Goal: Task Accomplishment & Management: Use online tool/utility

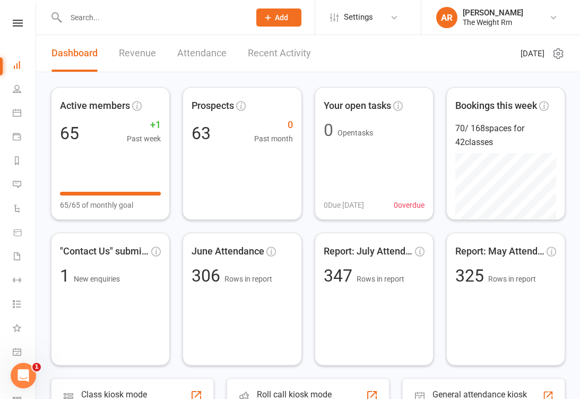
click at [21, 116] on icon at bounding box center [17, 112] width 8 height 8
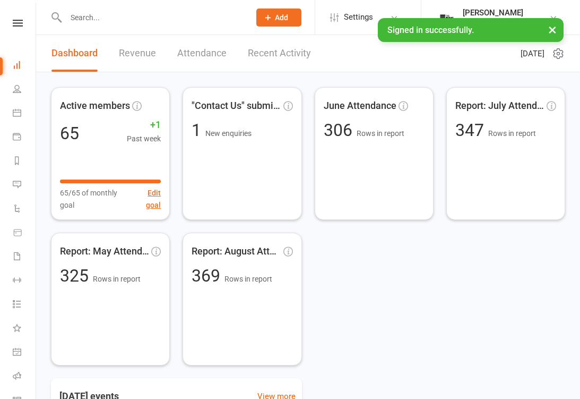
click at [21, 130] on link "Payments" at bounding box center [25, 138] width 24 height 24
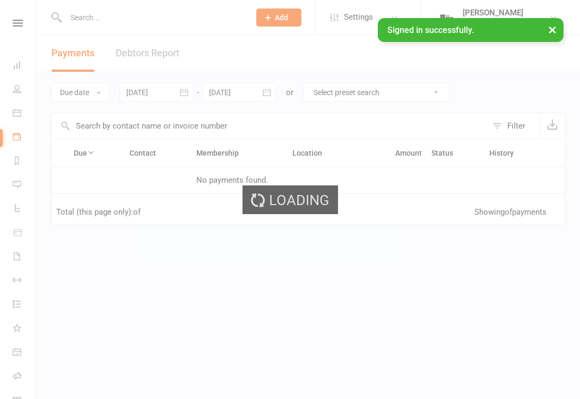
click at [20, 124] on div "Loading" at bounding box center [290, 199] width 580 height 399
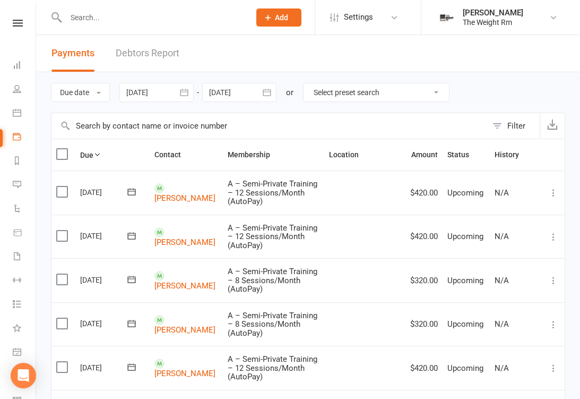
click at [22, 117] on link "Calendar" at bounding box center [25, 114] width 24 height 24
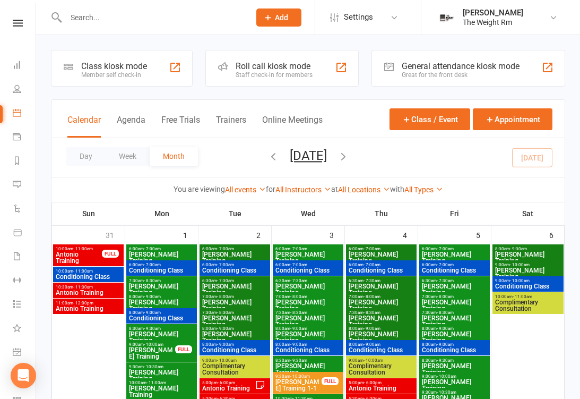
click at [135, 123] on button "Agenda" at bounding box center [131, 126] width 29 height 23
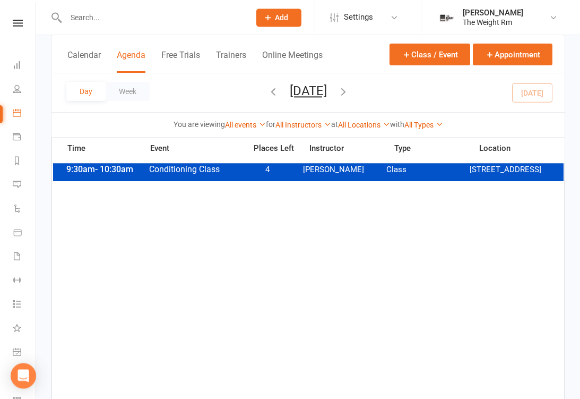
click at [390, 181] on div "9:30am - 10:30am Conditioning Class 4 Clayton Moore Class 2535 W 237th, Suite 1…" at bounding box center [308, 169] width 511 height 23
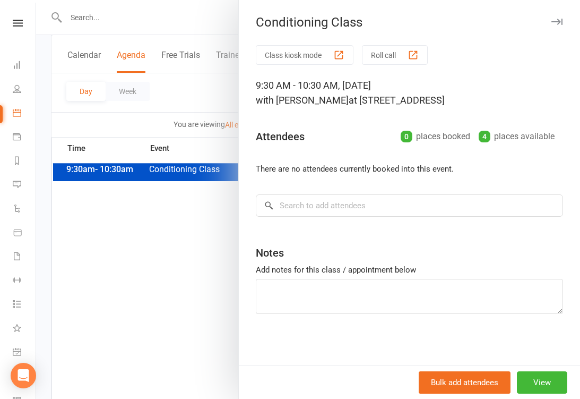
click at [202, 266] on div at bounding box center [308, 199] width 544 height 399
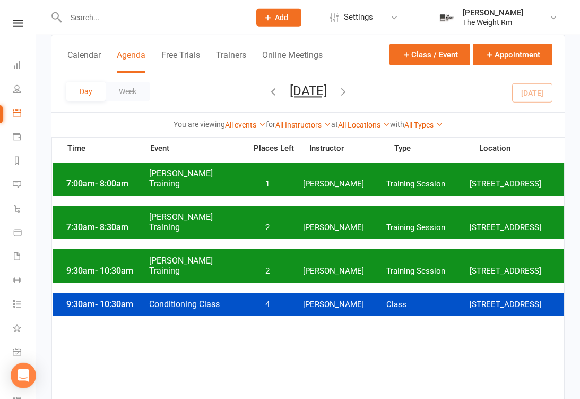
scroll to position [0, 0]
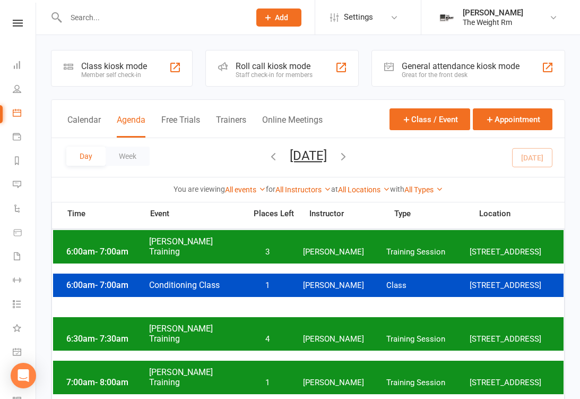
click at [366, 290] on span "Clayton Moore" at bounding box center [344, 285] width 83 height 10
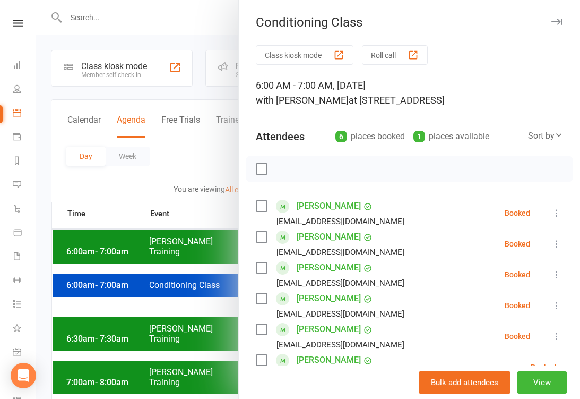
scroll to position [-1, 0]
click at [553, 16] on button "button" at bounding box center [556, 21] width 13 height 13
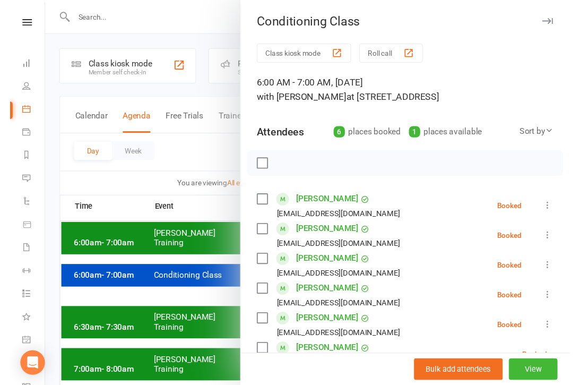
scroll to position [0, 0]
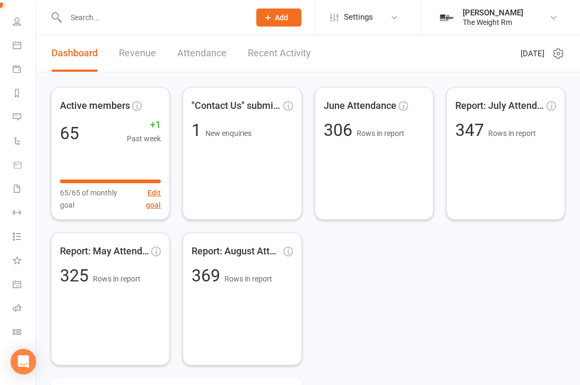
scroll to position [67, 0]
click at [17, 279] on link "General attendance" at bounding box center [25, 285] width 24 height 24
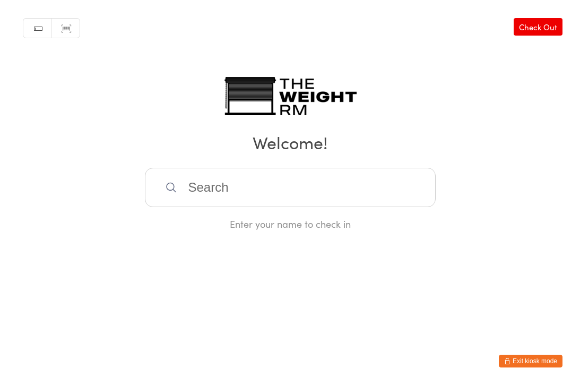
click at [233, 196] on input "search" at bounding box center [290, 187] width 291 height 39
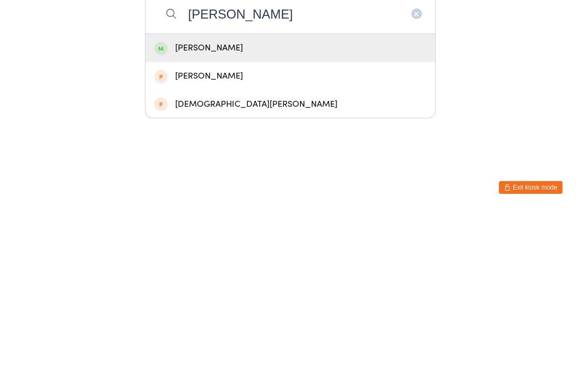
type input "Shannon"
click at [291, 214] on div "Shannon Faris" at bounding box center [290, 221] width 272 height 14
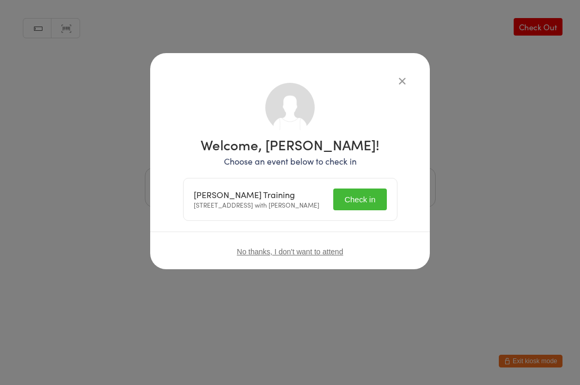
click at [378, 196] on button "Check in" at bounding box center [359, 199] width 53 height 22
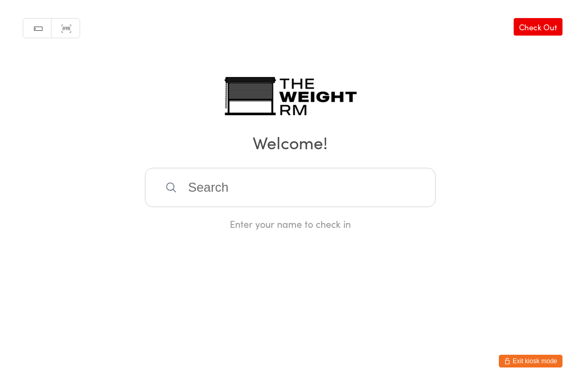
click at [333, 207] on input "search" at bounding box center [290, 187] width 291 height 39
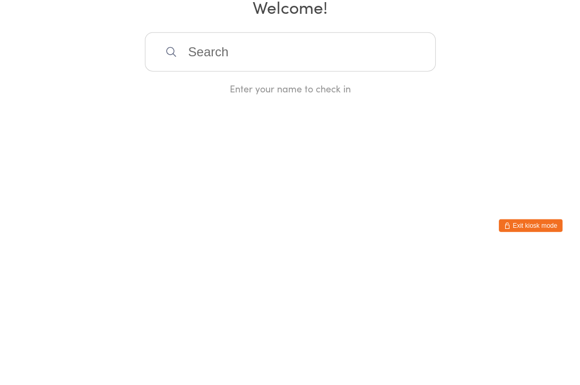
click at [364, 164] on html "You have now entered Kiosk Mode. Members will be able to check themselves in us…" at bounding box center [290, 192] width 580 height 385
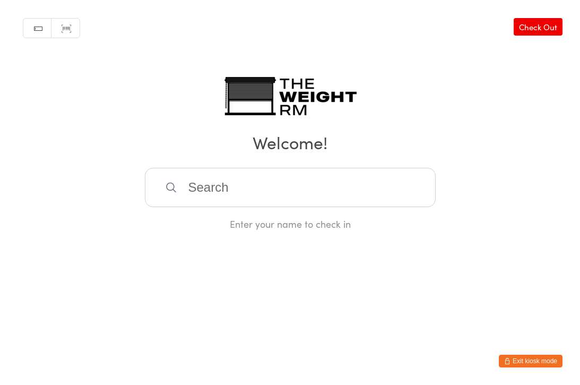
click at [306, 178] on input "search" at bounding box center [290, 187] width 291 height 39
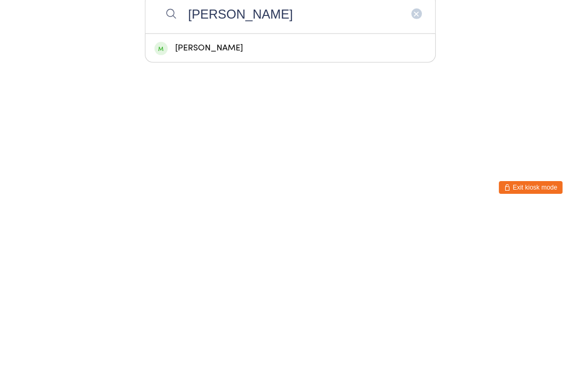
type input "Keenan"
click at [272, 214] on div "Keenan Moreta" at bounding box center [290, 221] width 272 height 14
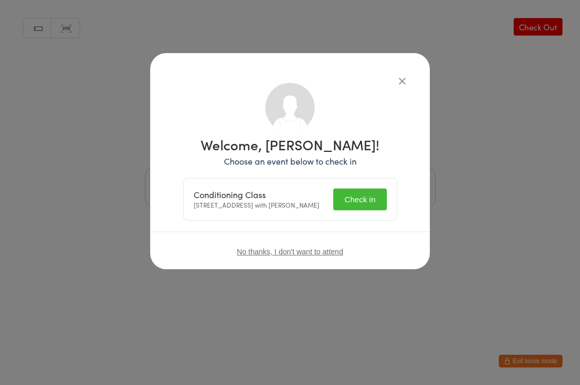
click at [363, 200] on button "Check in" at bounding box center [359, 199] width 53 height 22
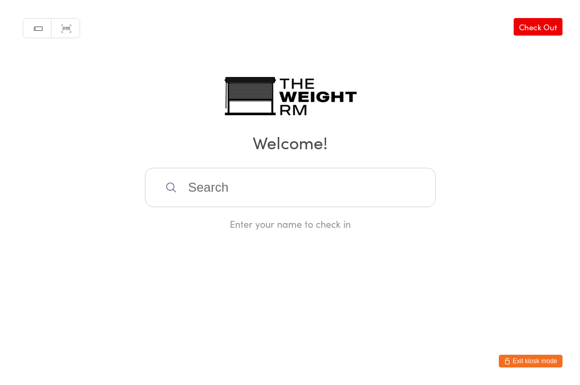
click at [258, 178] on input "search" at bounding box center [290, 187] width 291 height 39
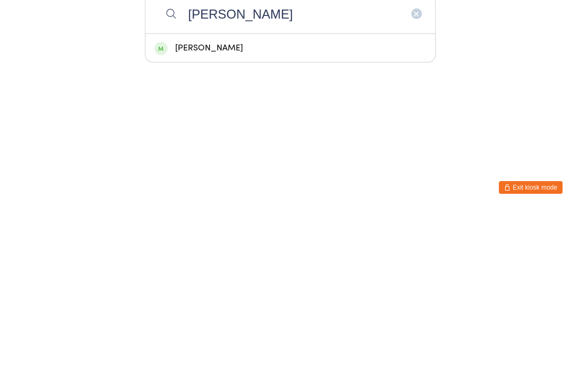
type input "Vass"
click at [235, 214] on div "Jennifer Vassel" at bounding box center [290, 221] width 272 height 14
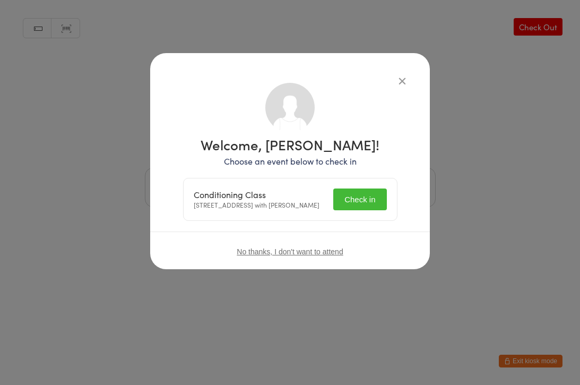
click at [359, 203] on button "Check in" at bounding box center [359, 199] width 53 height 22
